Goal: Find specific page/section: Find specific page/section

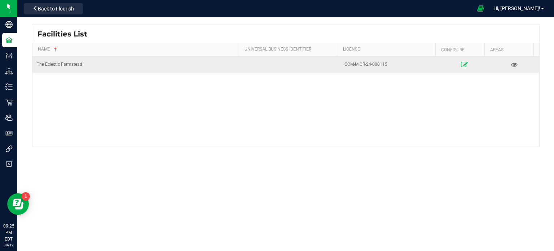
click at [457, 60] on link at bounding box center [464, 64] width 45 height 12
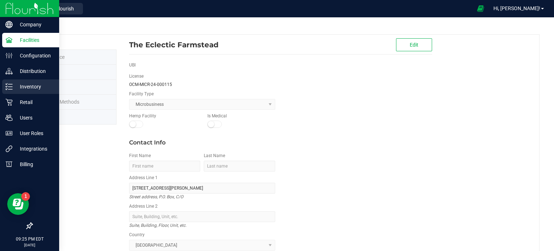
click at [33, 83] on p "Inventory" at bounding box center [34, 86] width 43 height 9
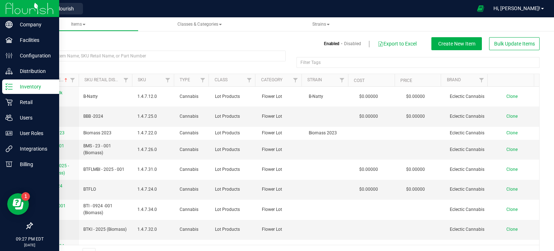
click at [13, 89] on p "Inventory" at bounding box center [34, 86] width 43 height 9
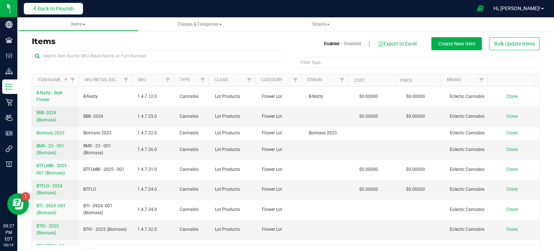
click at [63, 11] on span "Back to Flourish" at bounding box center [56, 9] width 36 height 6
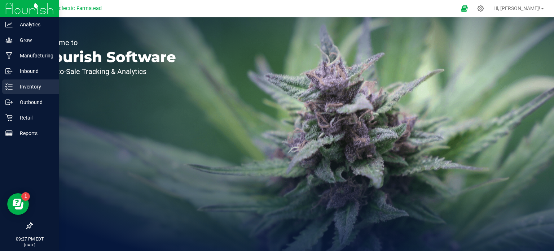
click at [31, 85] on p "Inventory" at bounding box center [34, 86] width 43 height 9
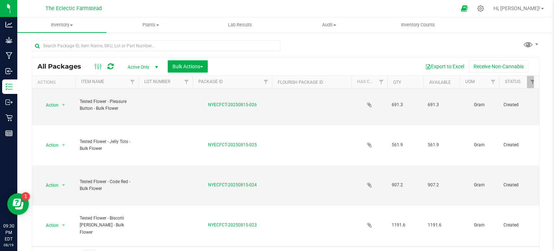
scroll to position [62, 0]
